Goal: Task Accomplishment & Management: Manage account settings

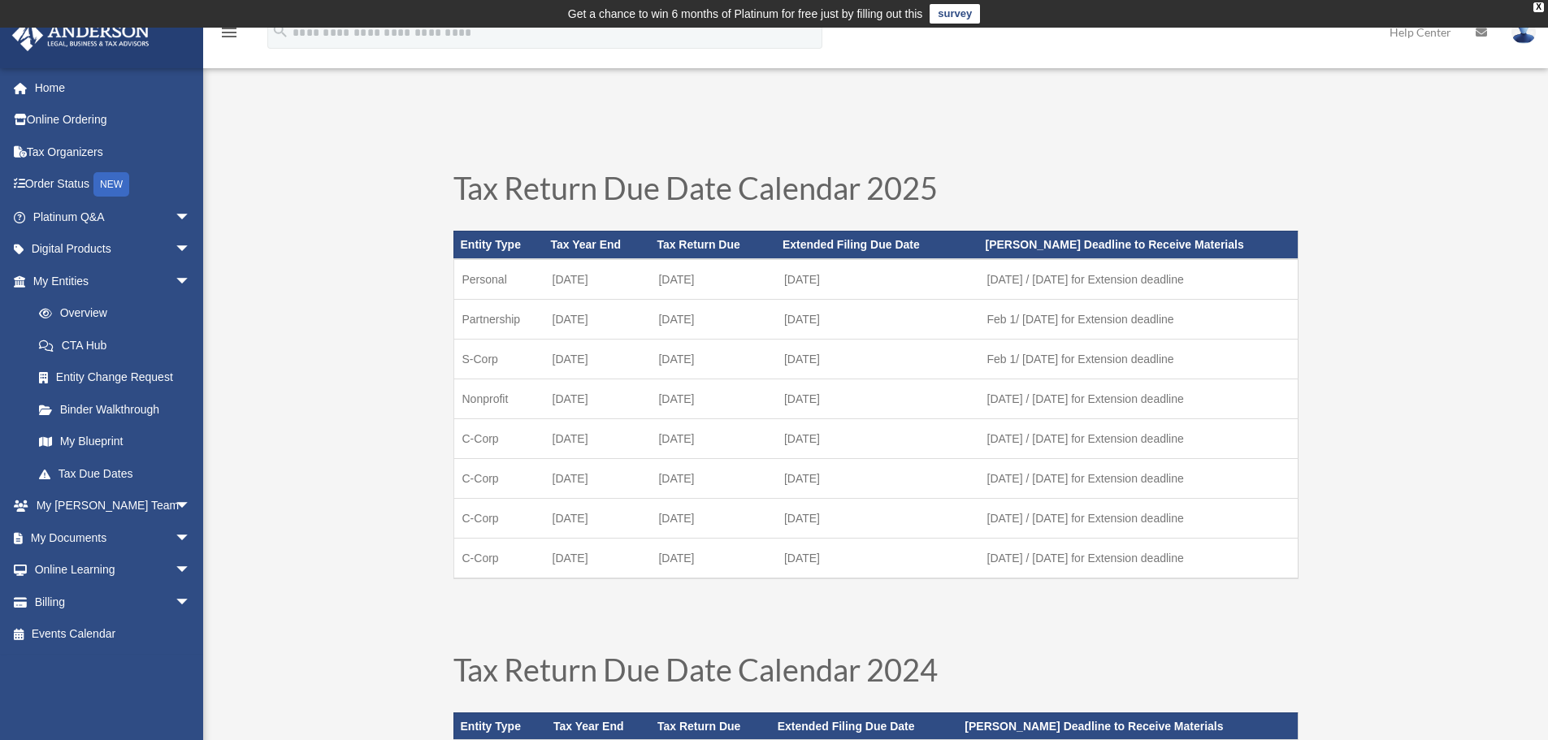
click at [66, 41] on img at bounding box center [80, 35] width 147 height 32
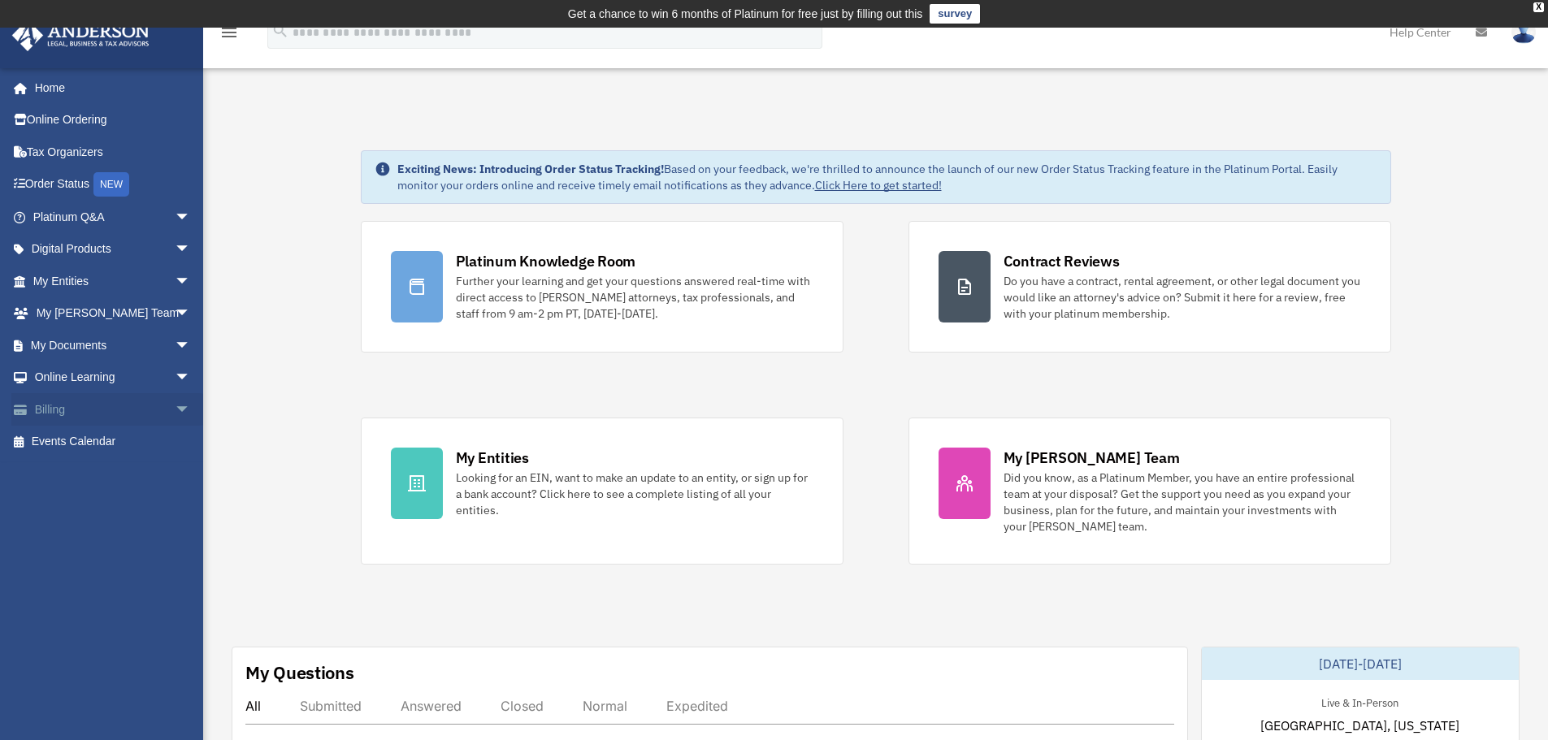
click at [175, 409] on span "arrow_drop_down" at bounding box center [191, 409] width 32 height 33
click at [96, 478] on link "Past Invoices" at bounding box center [119, 474] width 193 height 32
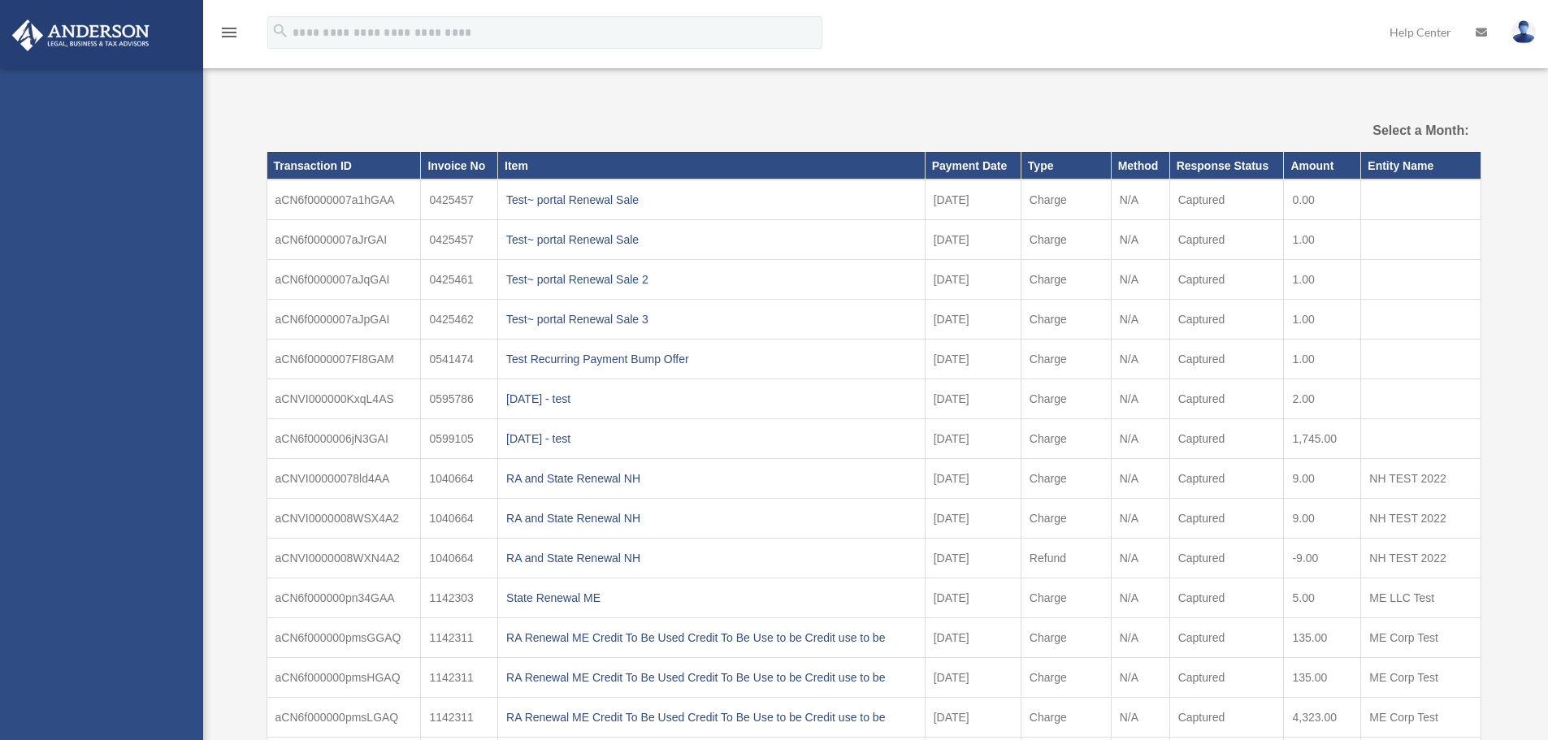
select select
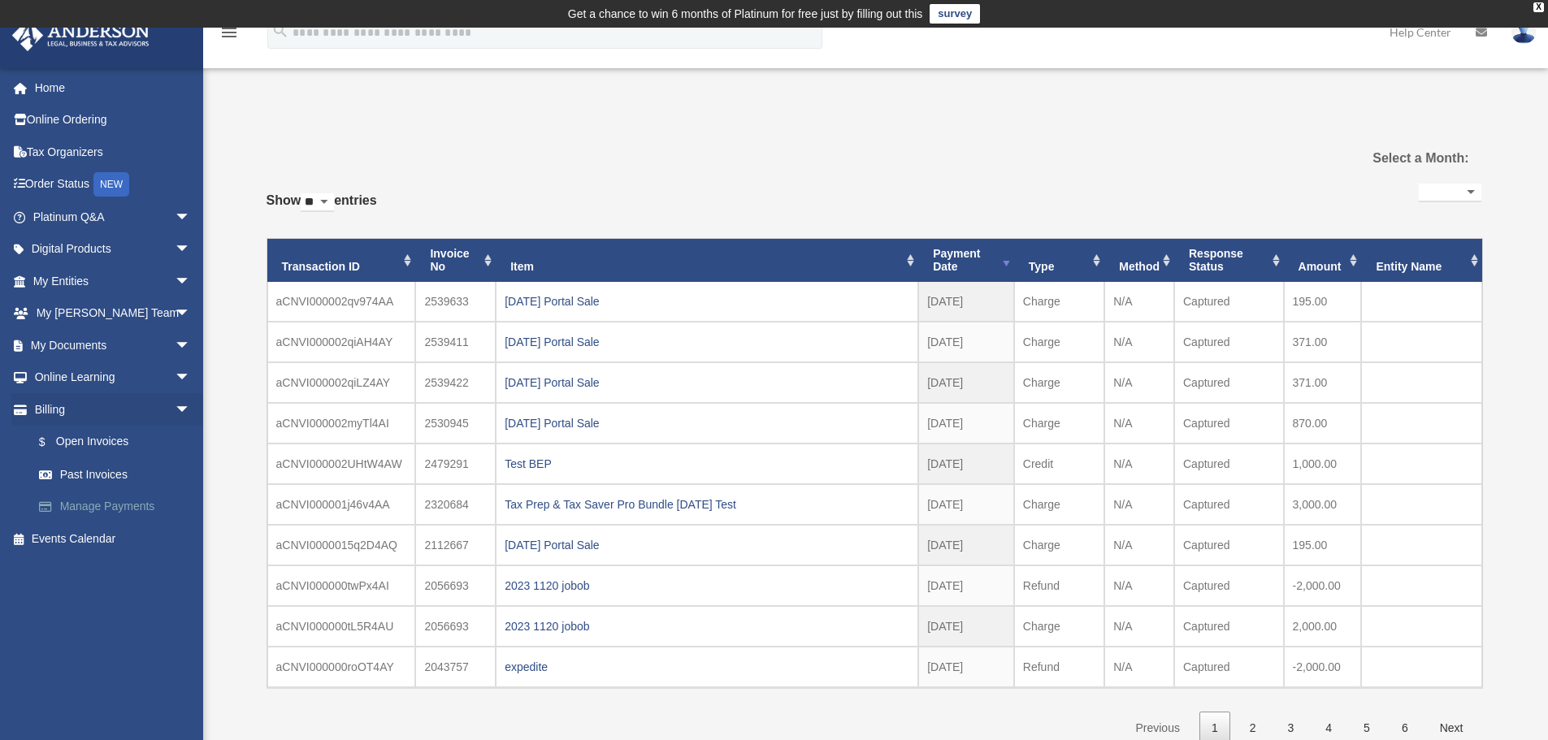
click at [136, 506] on link "Manage Payments" at bounding box center [119, 507] width 193 height 32
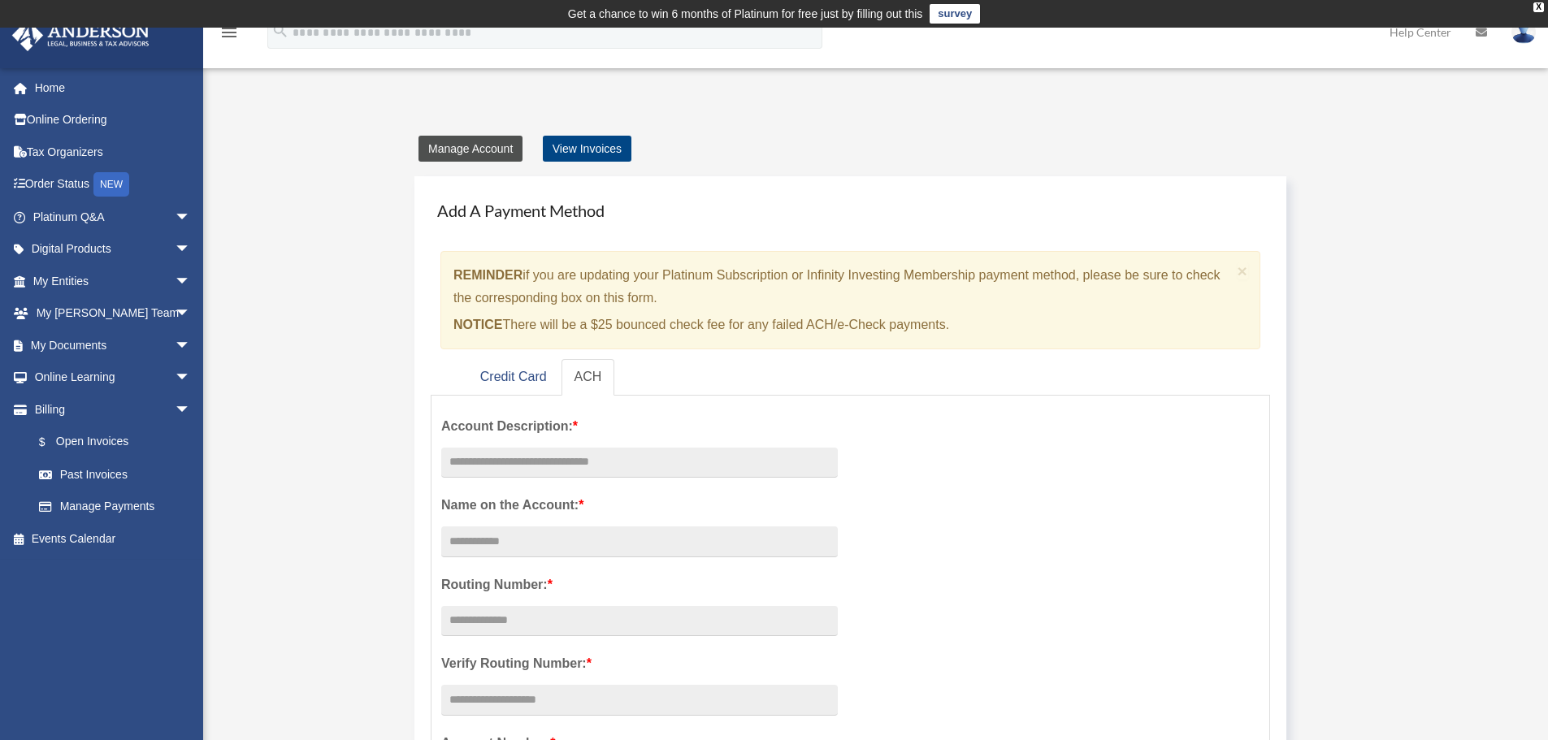
click at [486, 145] on link "Manage Account" at bounding box center [470, 149] width 104 height 26
click at [512, 380] on link "Credit Card" at bounding box center [513, 377] width 93 height 37
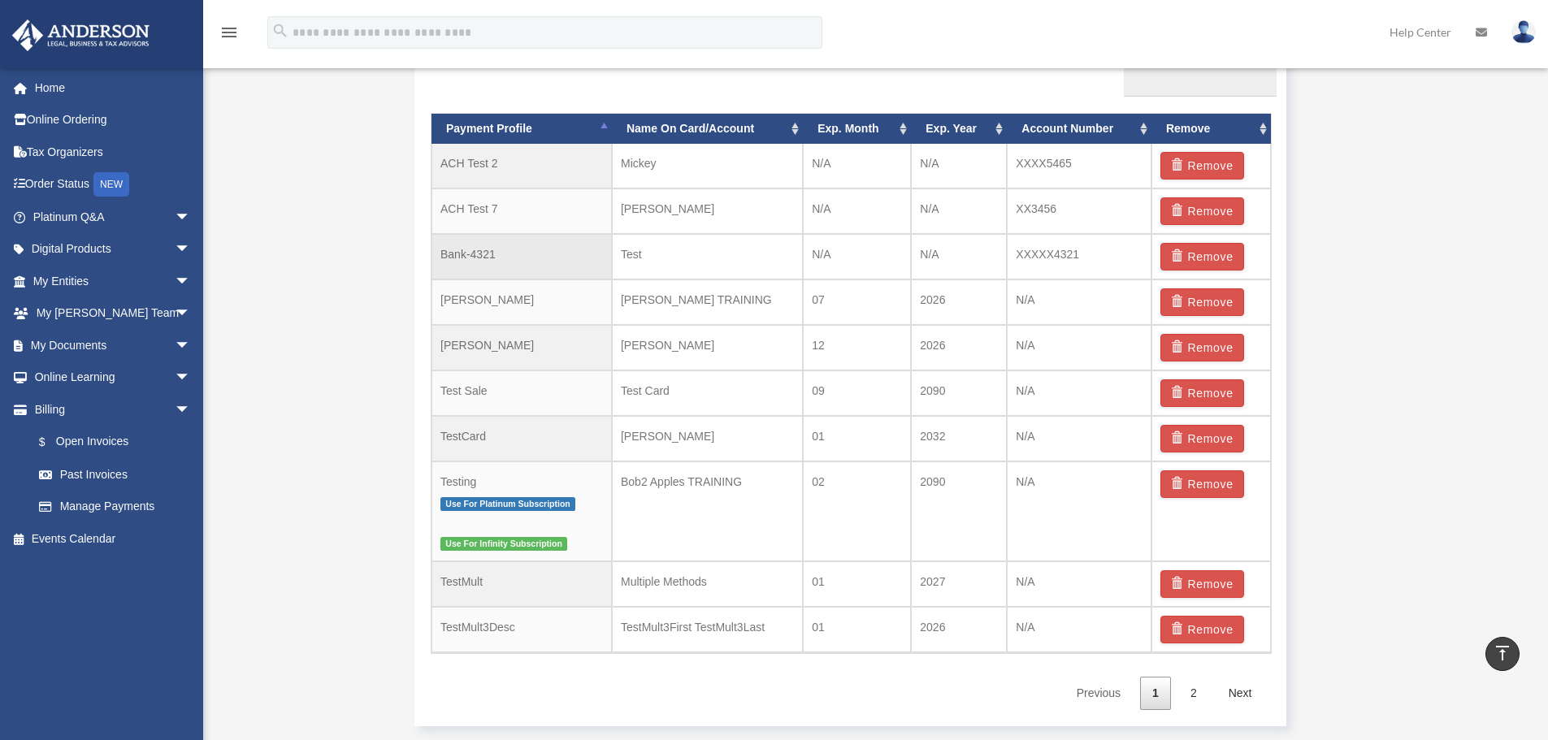
scroll to position [1137, 0]
